Goal: Transaction & Acquisition: Purchase product/service

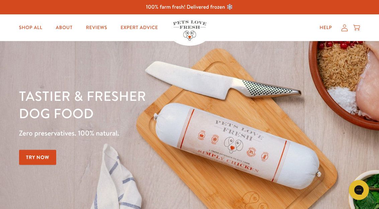
click at [42, 31] on link "Shop All" at bounding box center [31, 27] width 34 height 13
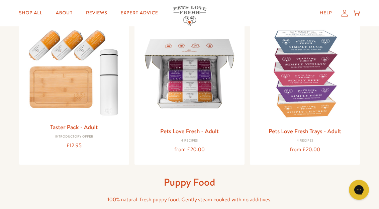
scroll to position [84, 0]
click at [196, 94] on img at bounding box center [189, 73] width 99 height 99
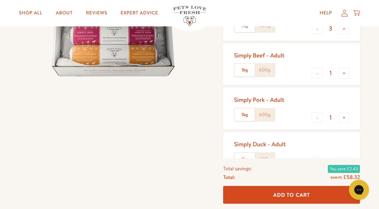
scroll to position [146, 0]
click at [317, 160] on button "-" at bounding box center [317, 162] width 11 height 11
type input "0"
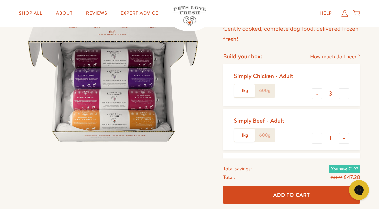
scroll to position [79, 0]
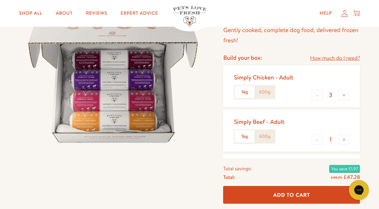
click at [247, 93] on label "1kg" at bounding box center [245, 92] width 20 height 13
click at [0, 0] on input "1kg" at bounding box center [0, 0] width 0 height 0
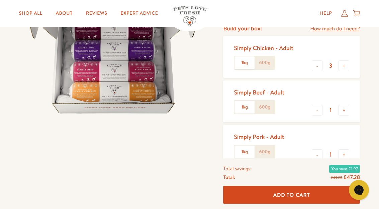
scroll to position [143, 0]
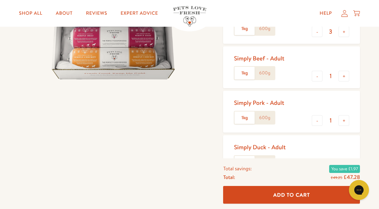
click at [346, 122] on button "+" at bounding box center [344, 120] width 11 height 11
type input "2"
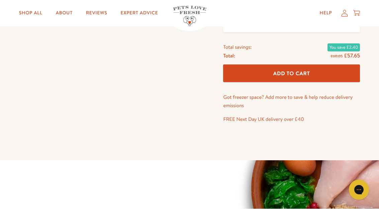
scroll to position [340, 0]
click at [309, 73] on span "Add To Cart" at bounding box center [291, 73] width 37 height 7
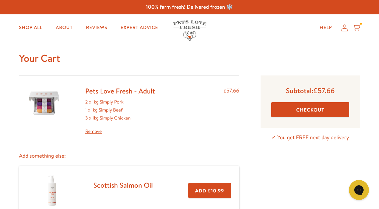
click at [323, 105] on button "Checkout" at bounding box center [310, 109] width 78 height 15
